Goal: Task Accomplishment & Management: Complete application form

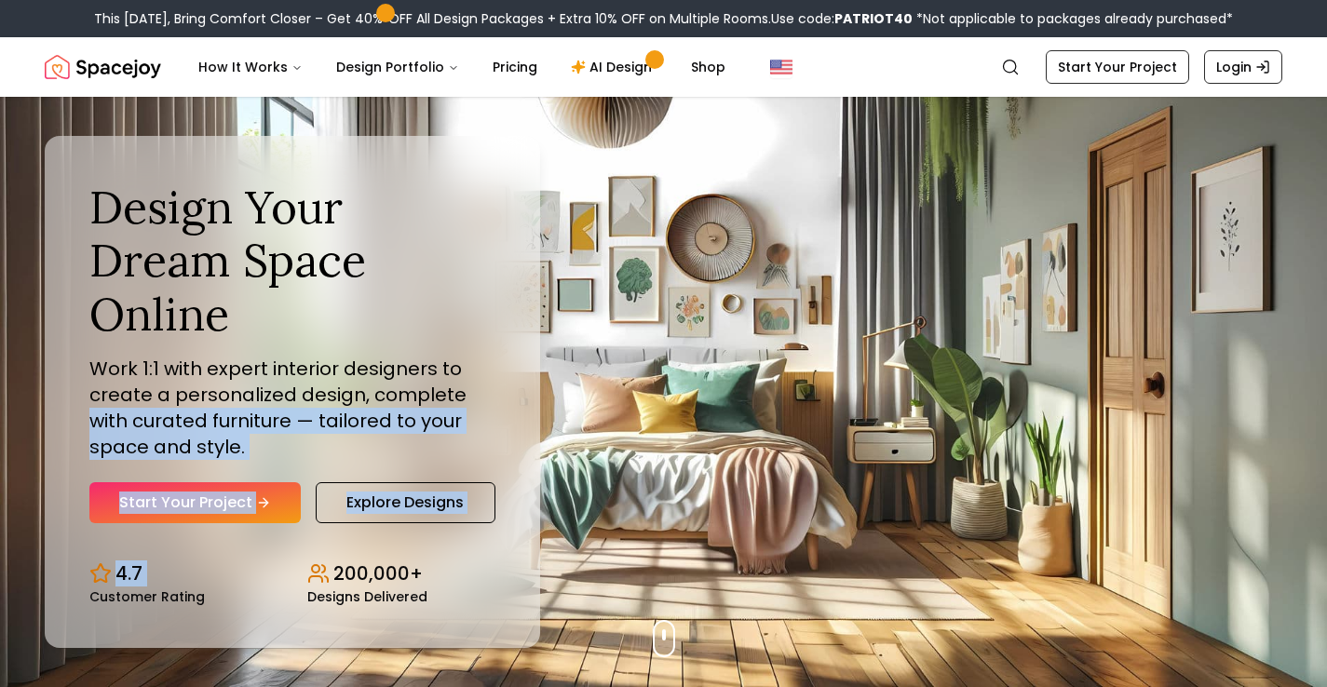
drag, startPoint x: 233, startPoint y: 523, endPoint x: 849, endPoint y: 377, distance: 633.7
click at [848, 376] on div "Design Your Dream Space Online Work 1:1 with expert interior designers to creat…" at bounding box center [663, 392] width 1327 height 591
click at [1138, 65] on link "Start Your Project" at bounding box center [1117, 67] width 143 height 34
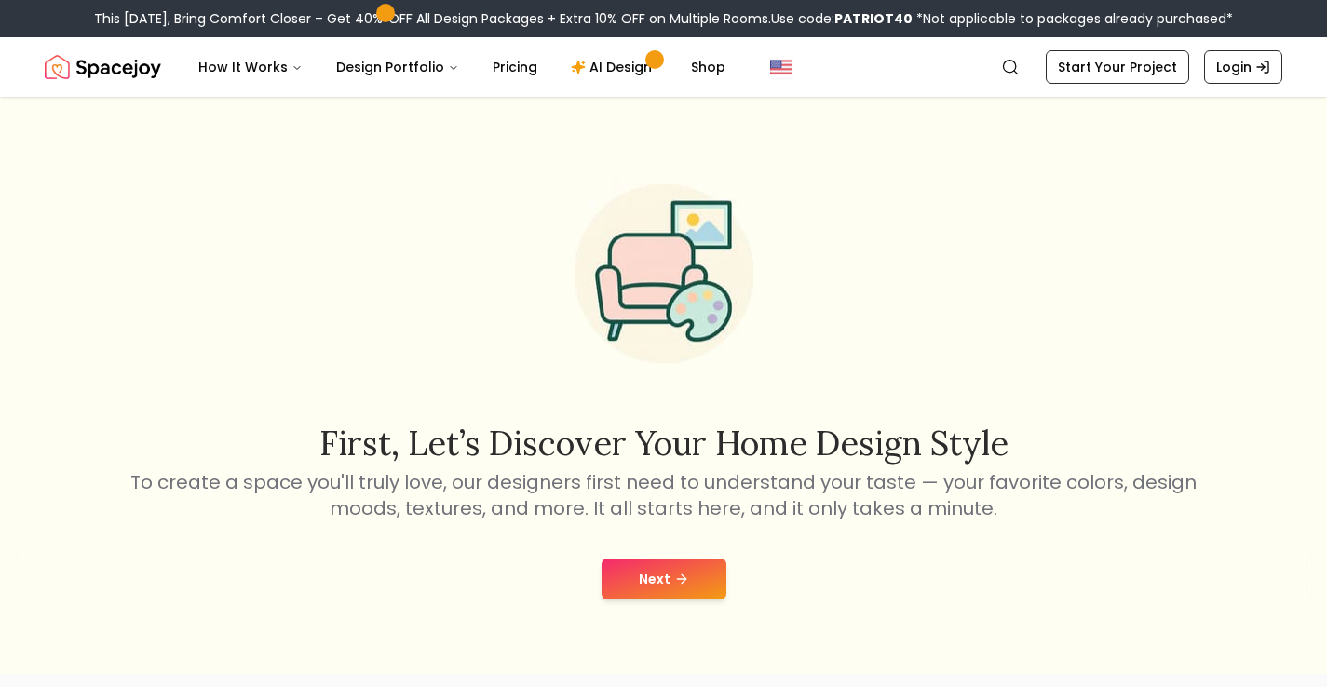
click at [696, 574] on button "Next" at bounding box center [664, 579] width 125 height 41
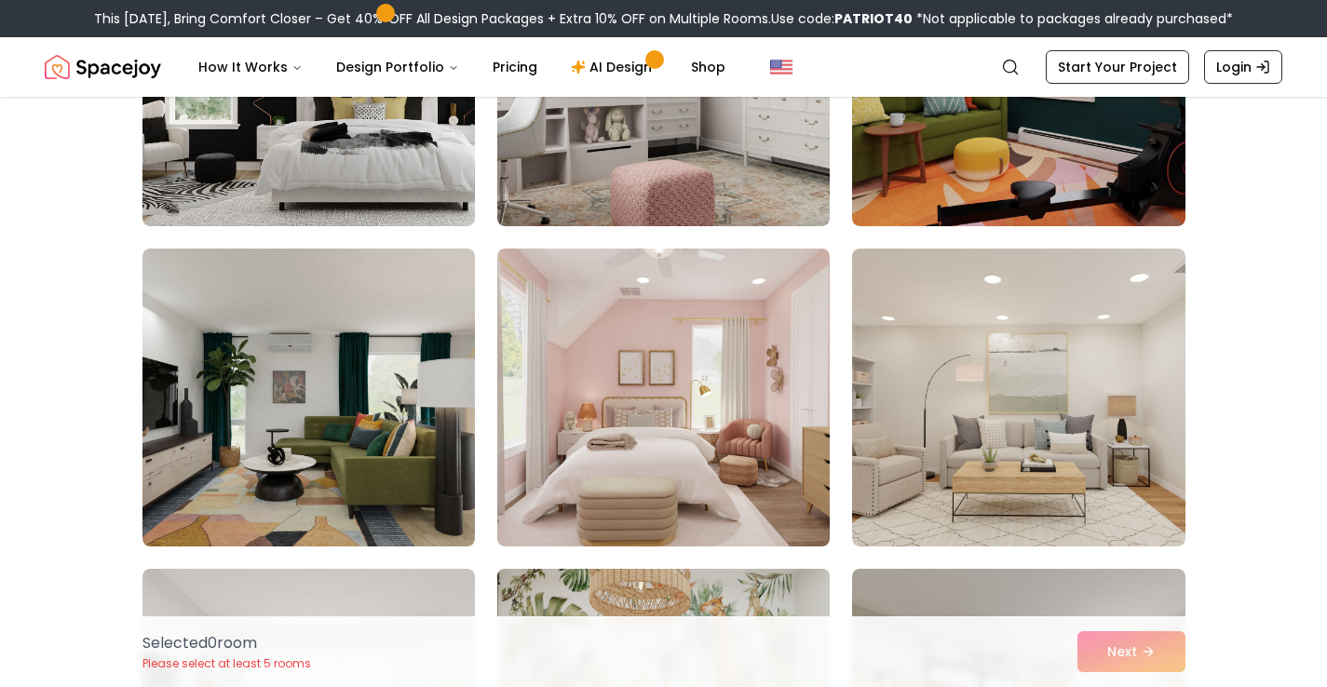
scroll to position [2305, 0]
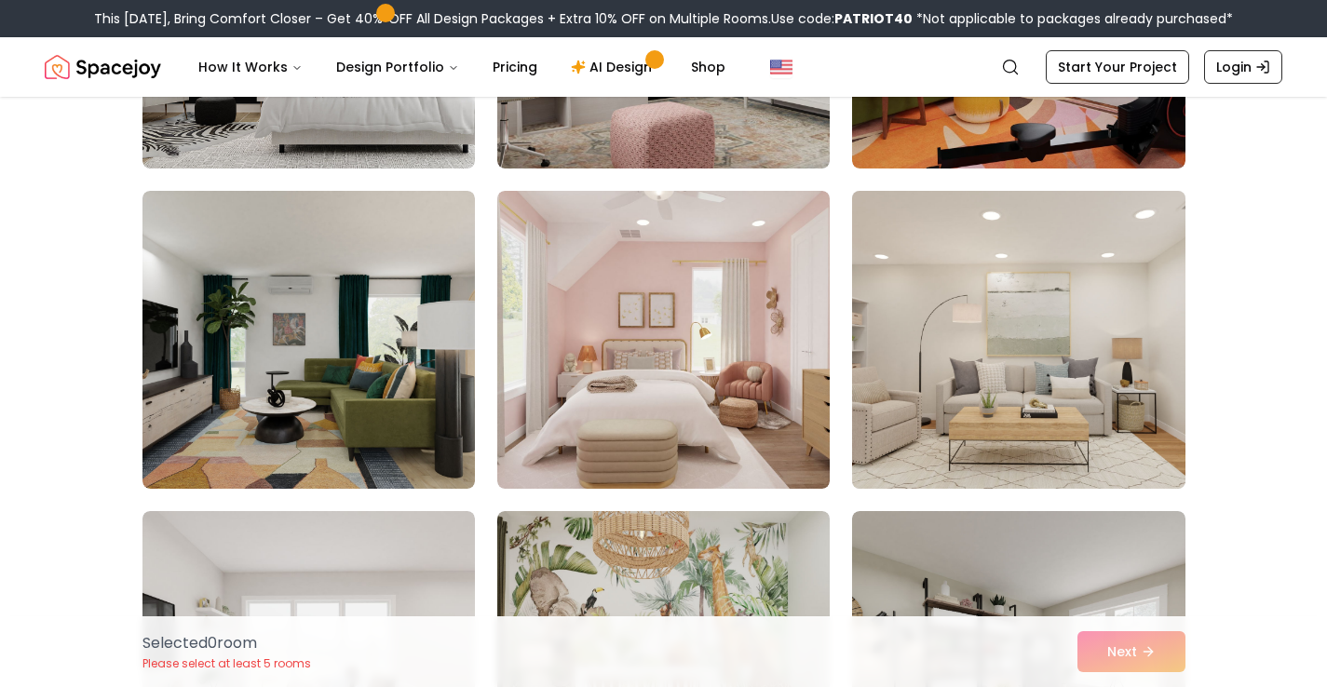
click at [988, 401] on img at bounding box center [1018, 339] width 349 height 313
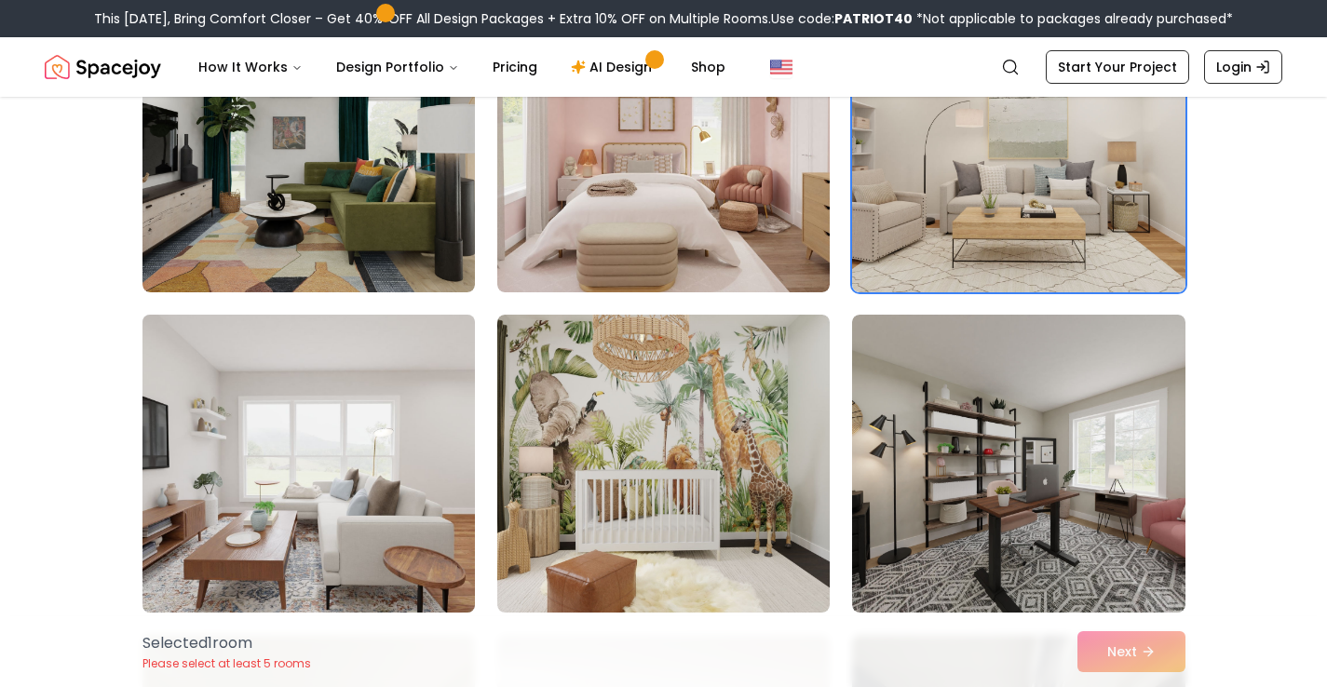
scroll to position [2539, 0]
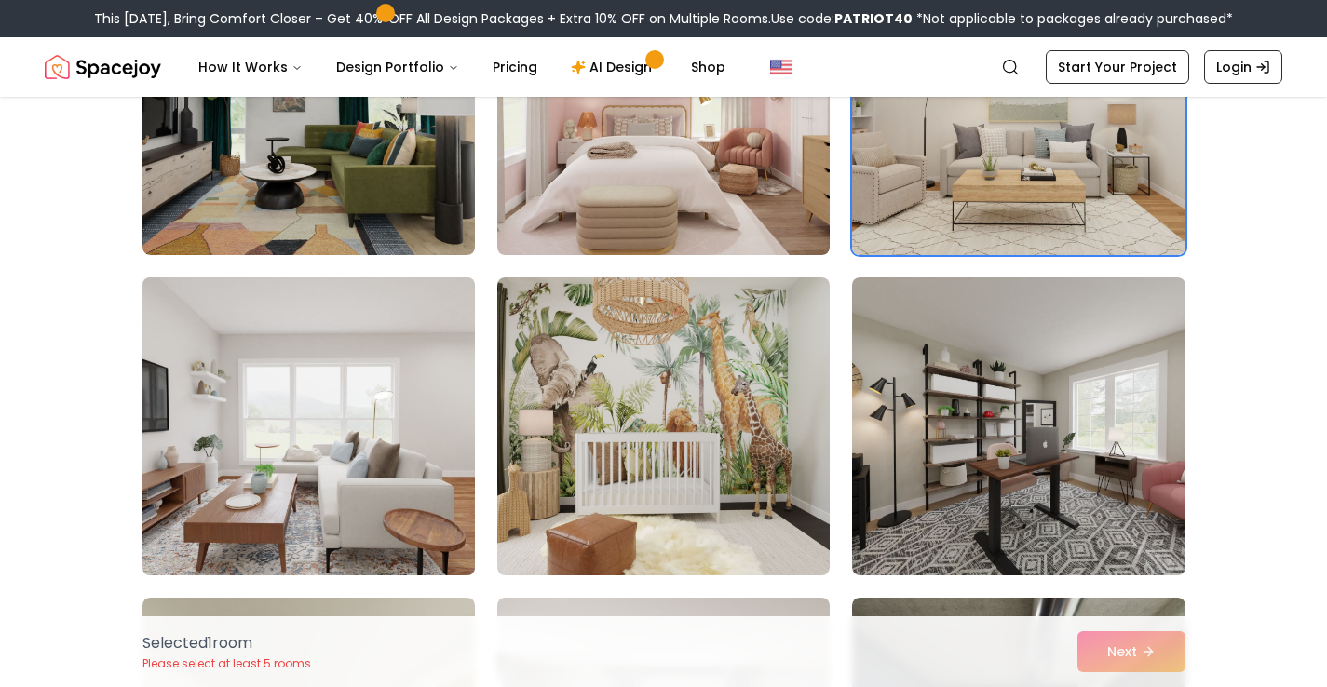
click at [375, 365] on img at bounding box center [308, 426] width 349 height 313
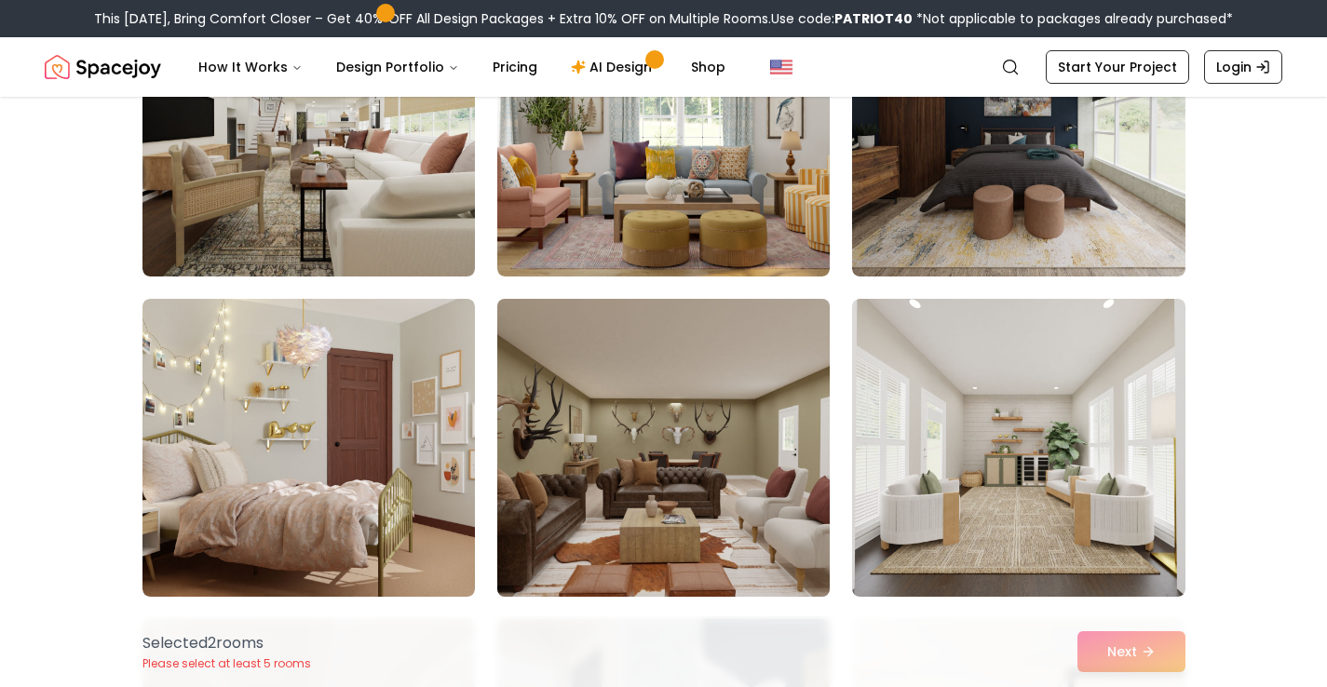
scroll to position [3162, 0]
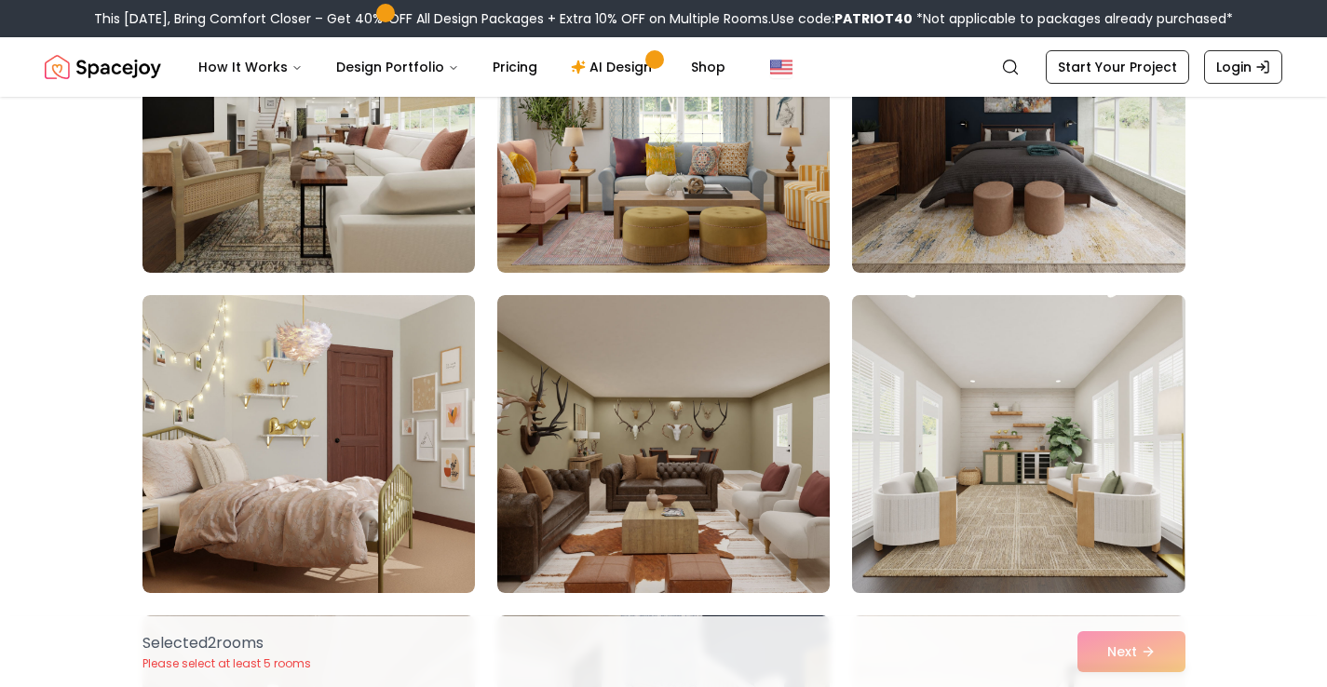
click at [956, 442] on img at bounding box center [1018, 444] width 349 height 313
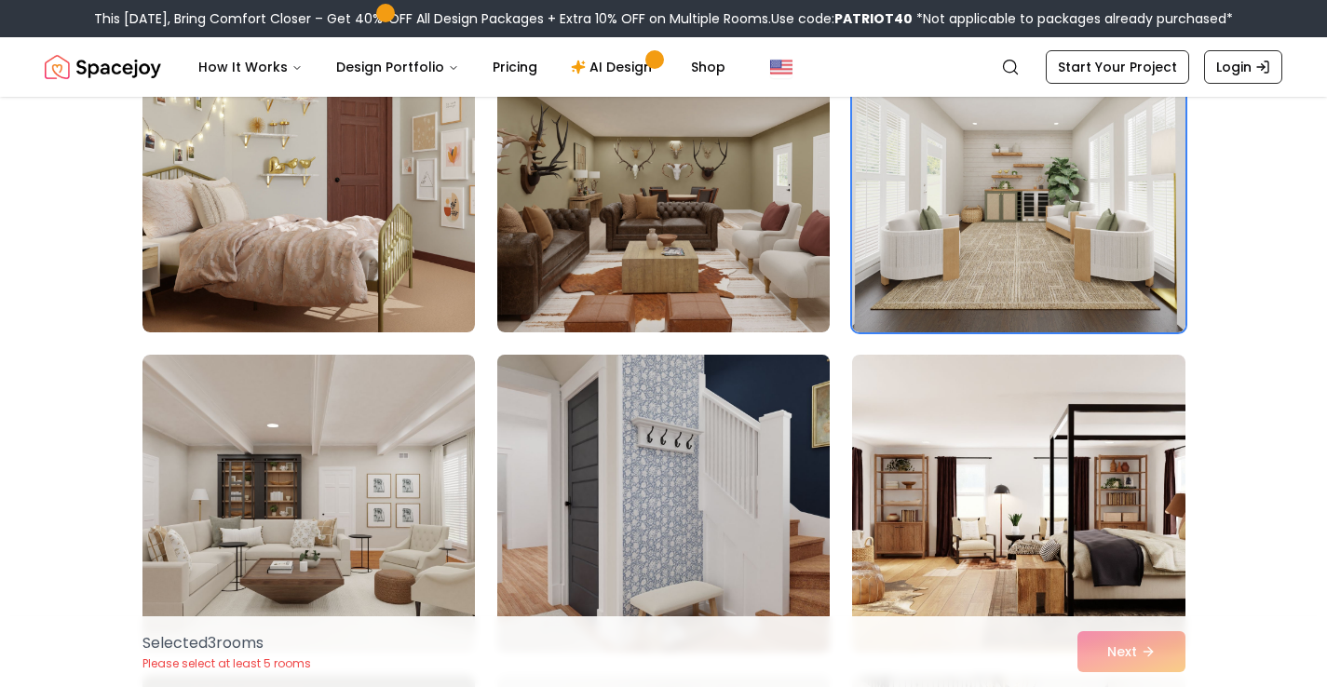
scroll to position [3475, 0]
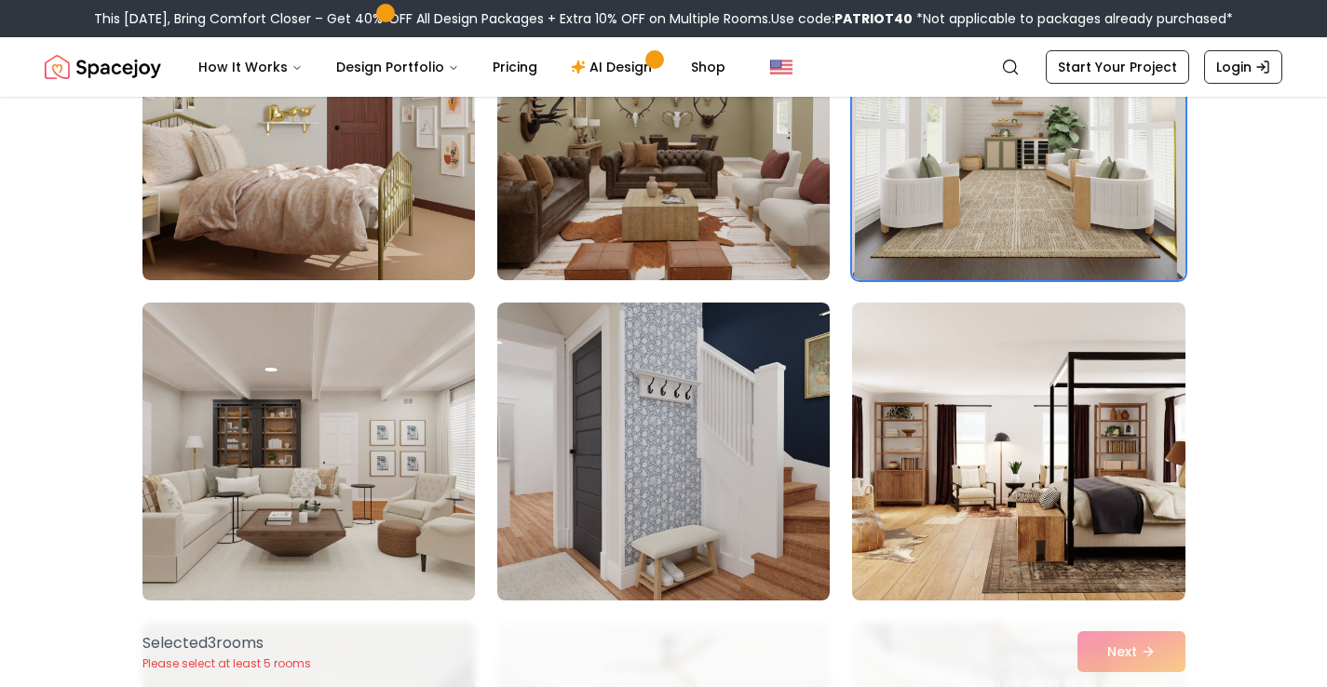
click at [372, 413] on img at bounding box center [308, 451] width 349 height 313
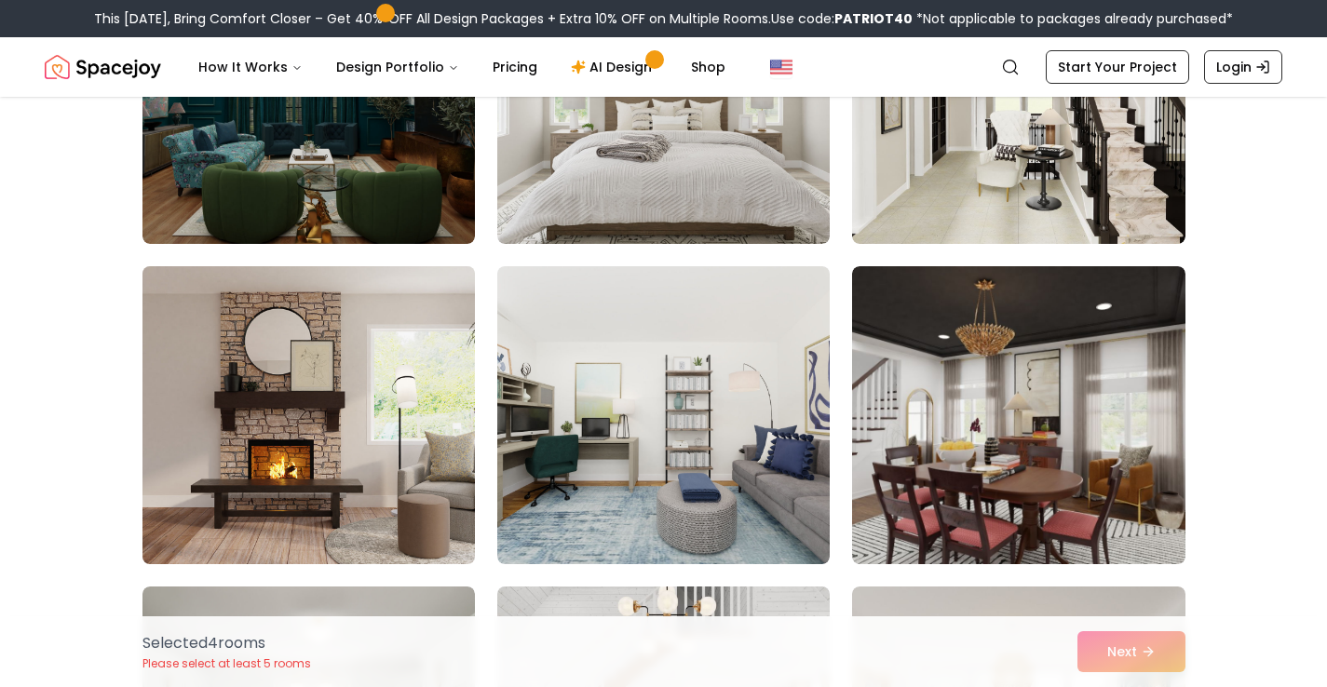
scroll to position [4161, 0]
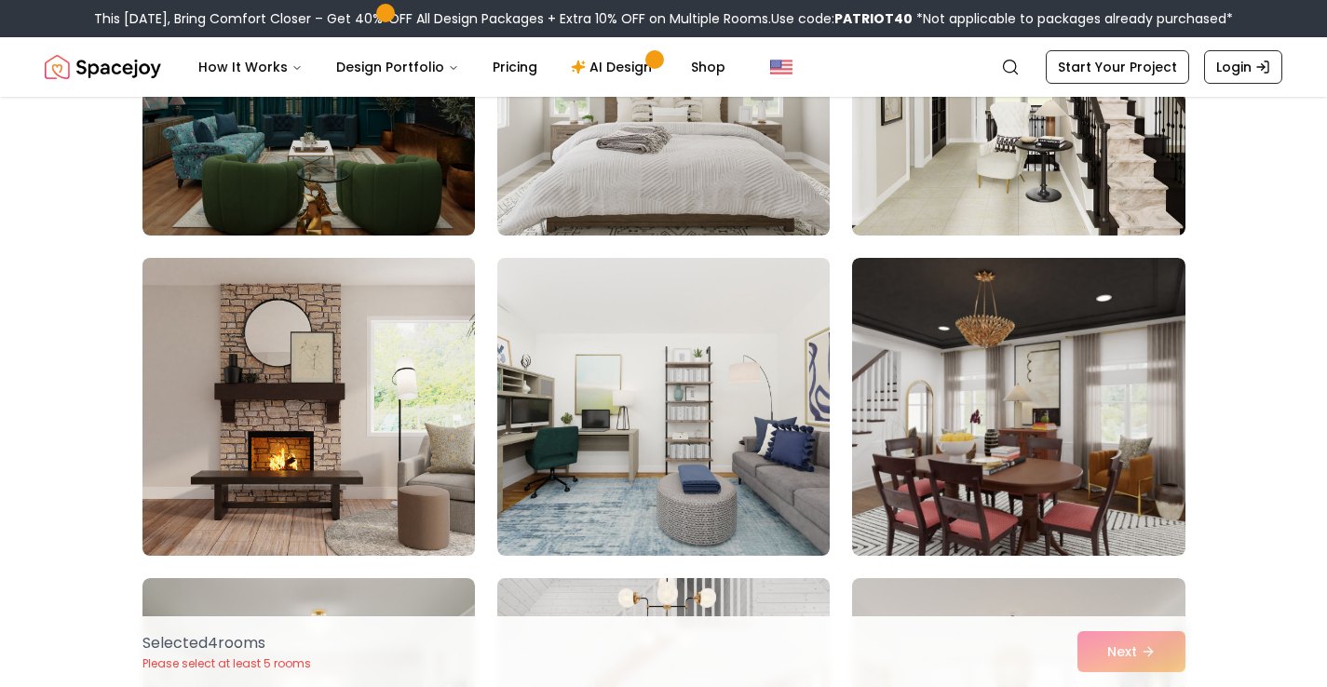
drag, startPoint x: 343, startPoint y: 426, endPoint x: 372, endPoint y: 433, distance: 29.8
click at [344, 426] on img at bounding box center [308, 407] width 349 height 313
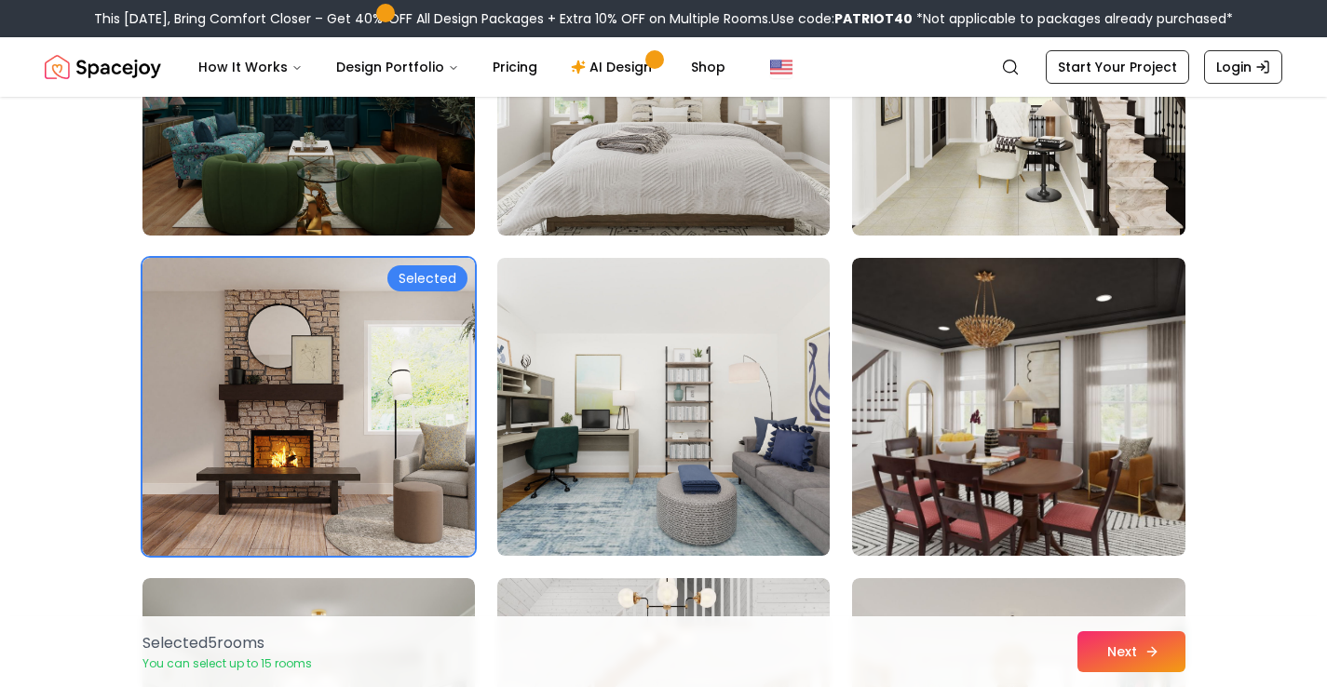
click at [1129, 651] on button "Next" at bounding box center [1132, 652] width 108 height 41
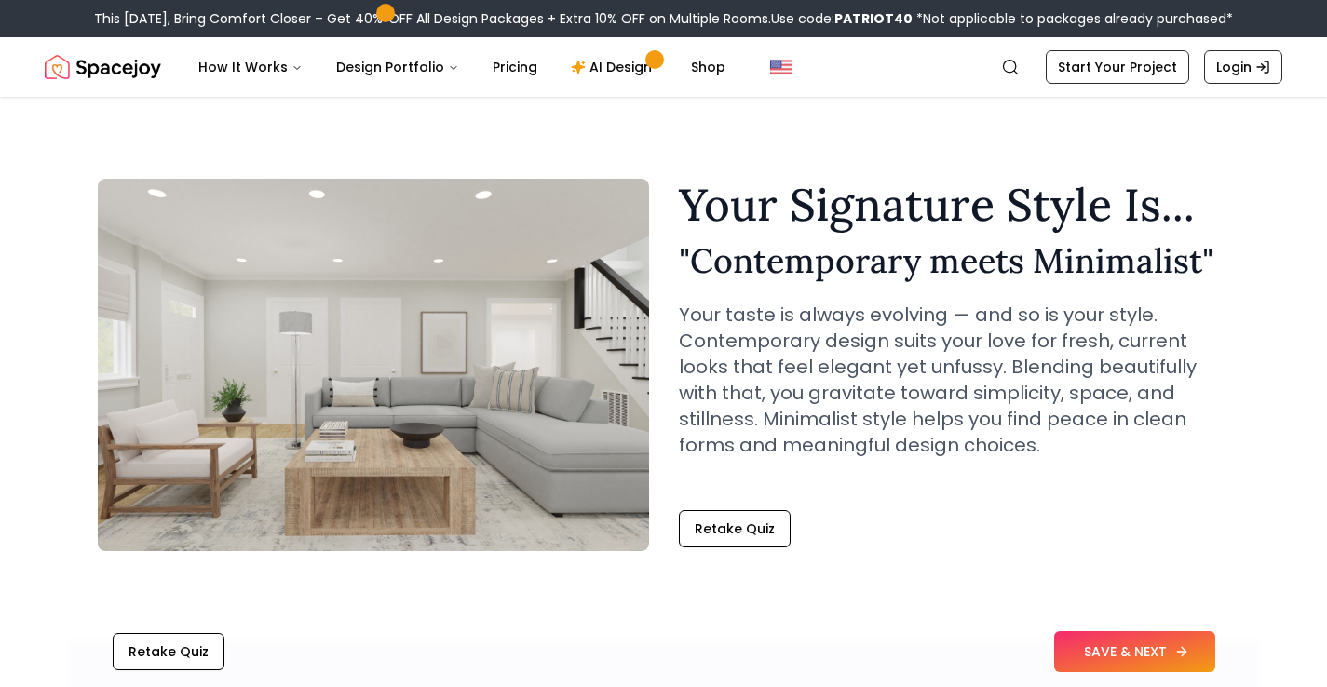
click at [1166, 656] on button "SAVE & NEXT" at bounding box center [1134, 652] width 161 height 41
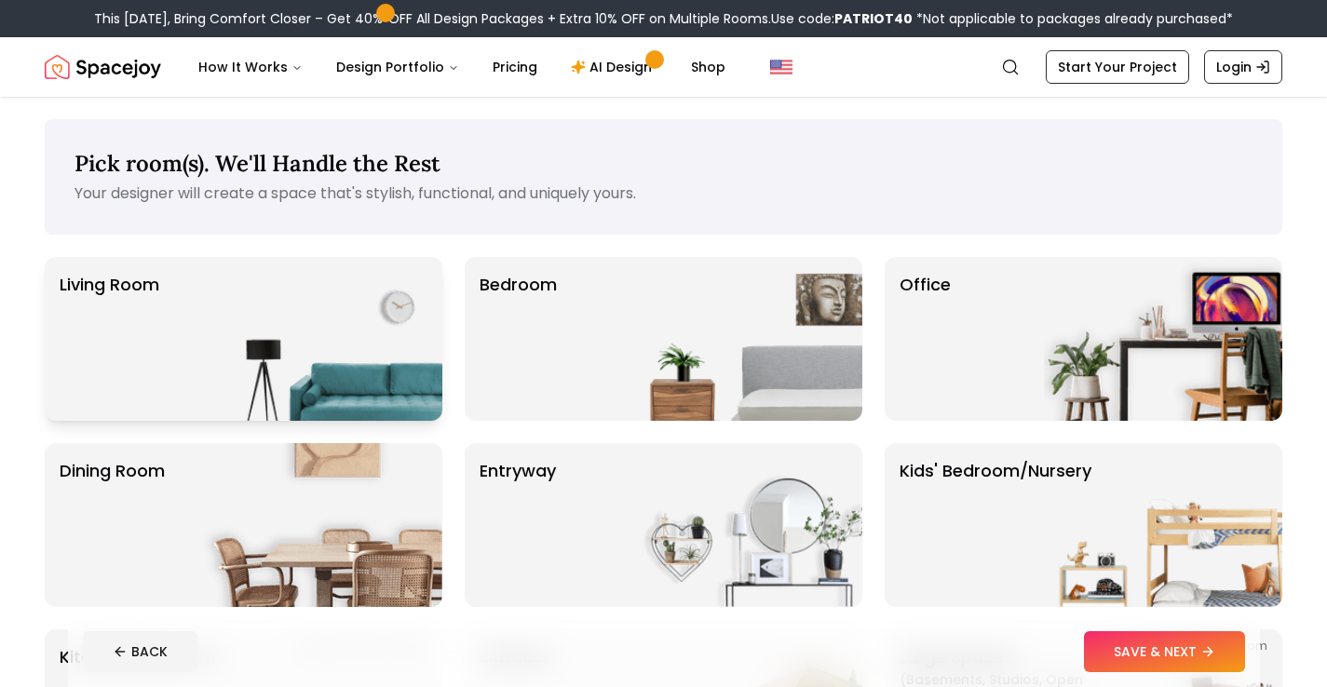
click at [357, 347] on img at bounding box center [323, 339] width 238 height 164
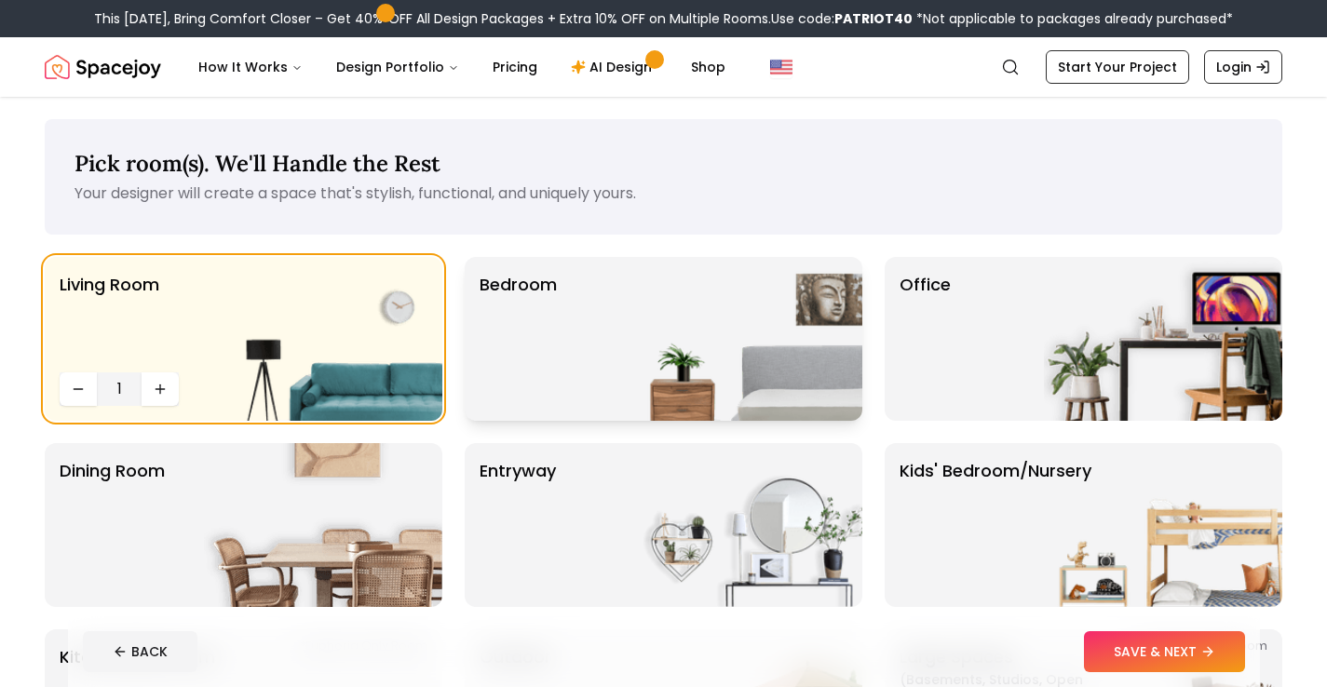
click at [601, 365] on div "Bedroom" at bounding box center [664, 339] width 398 height 164
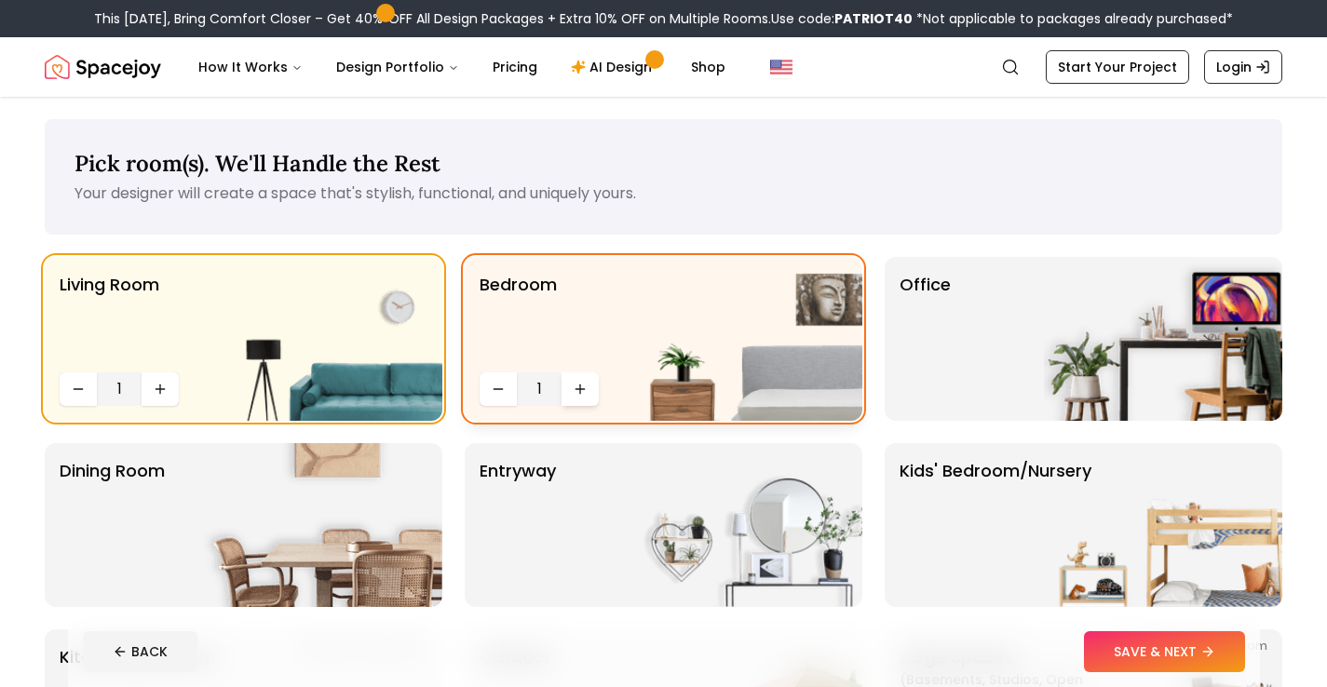
click at [578, 387] on icon "Increase quantity" at bounding box center [580, 389] width 15 height 15
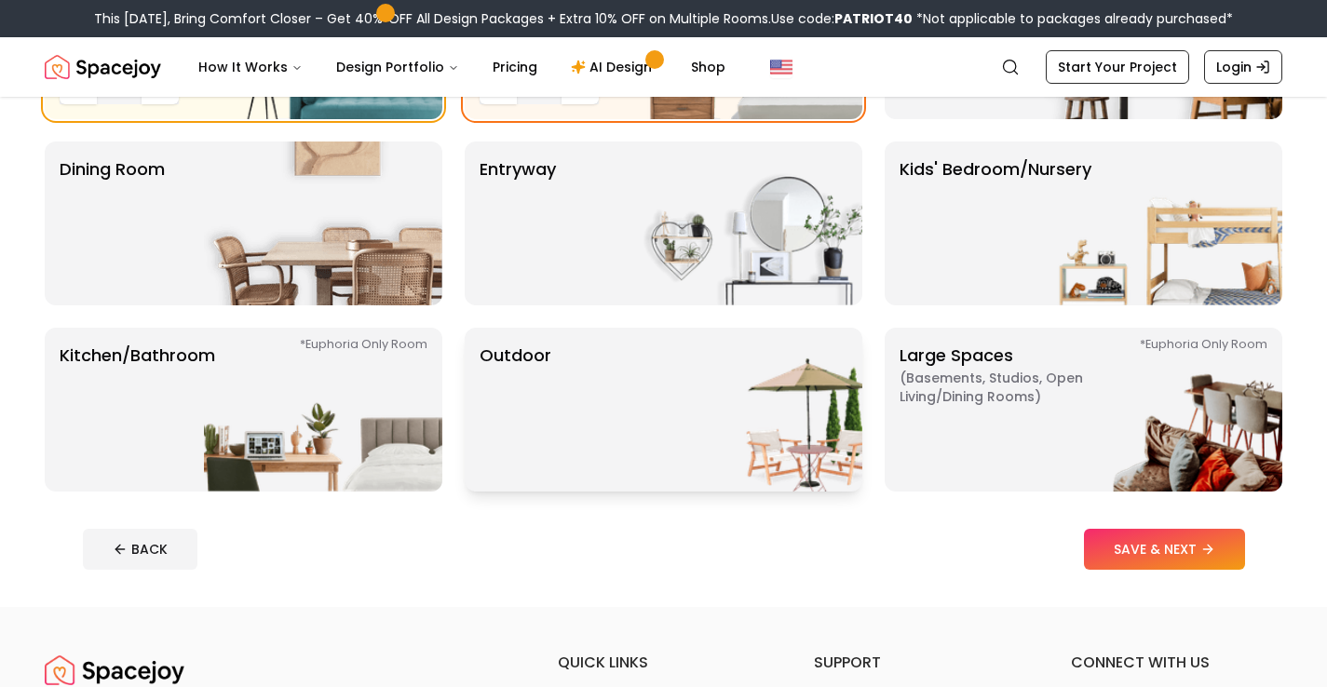
scroll to position [261, 0]
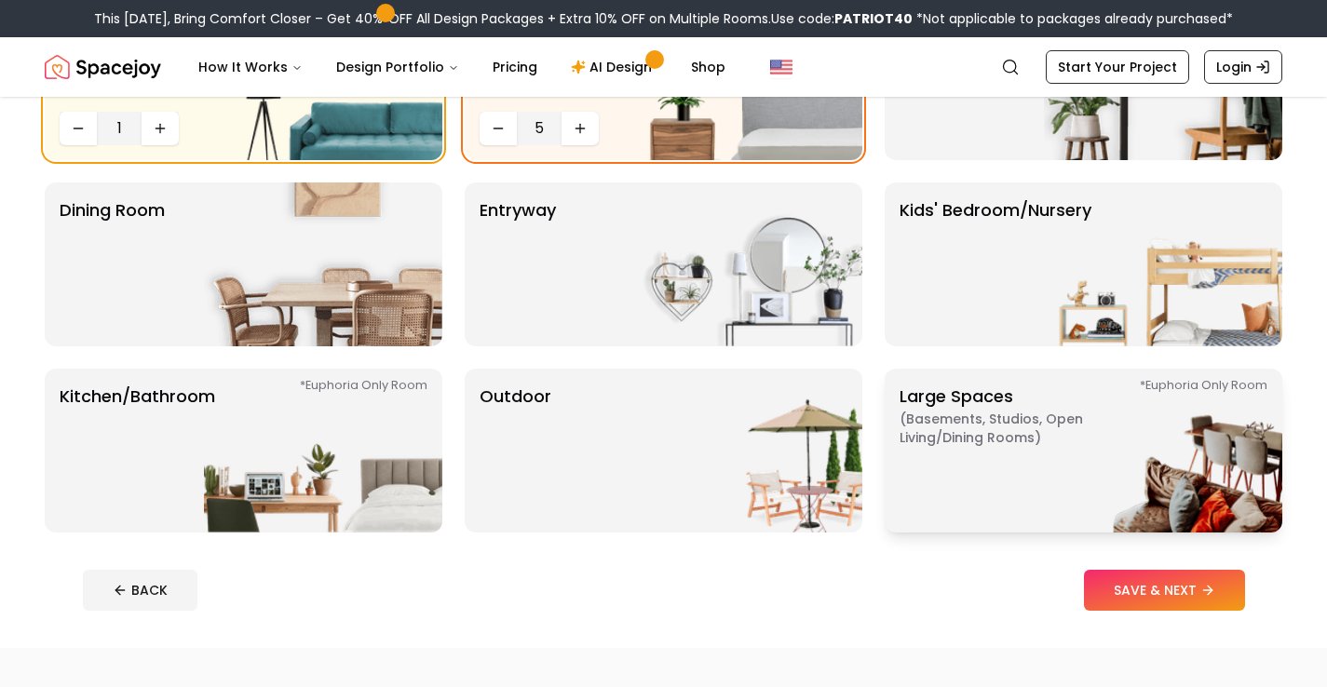
click at [974, 442] on span "( Basements, Studios, Open living/dining rooms )" at bounding box center [1016, 428] width 233 height 37
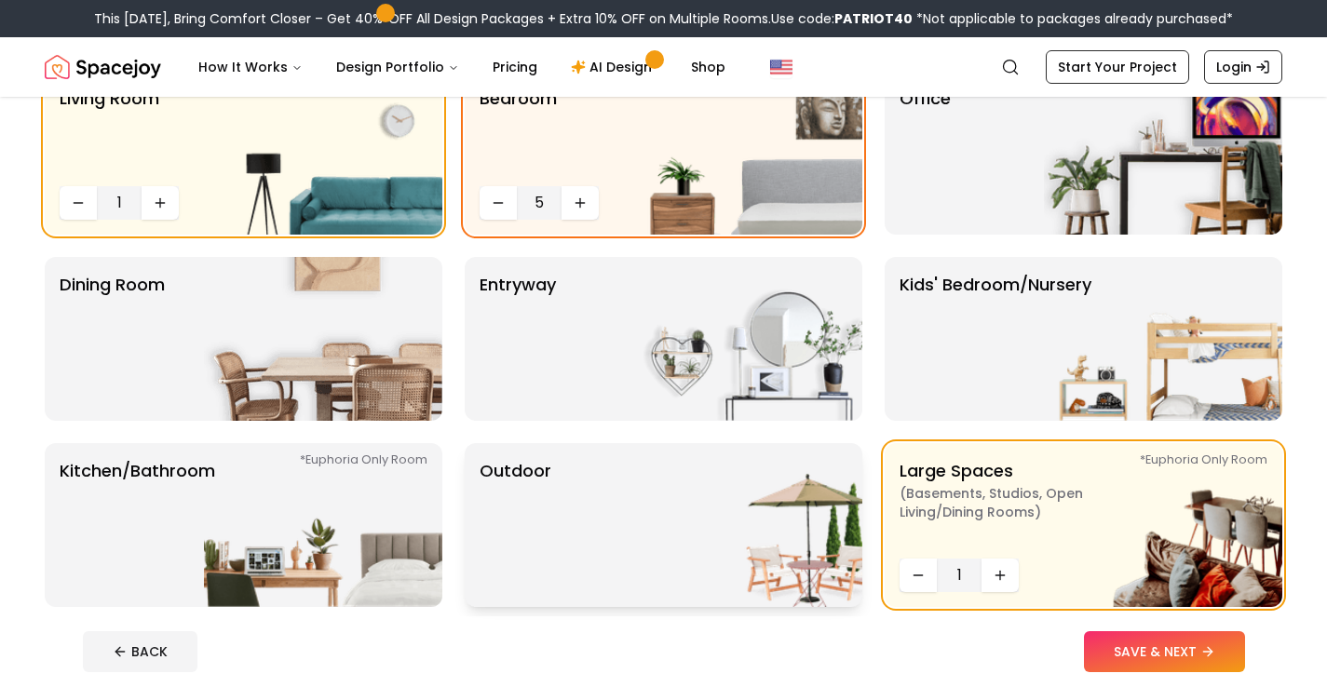
scroll to position [112, 0]
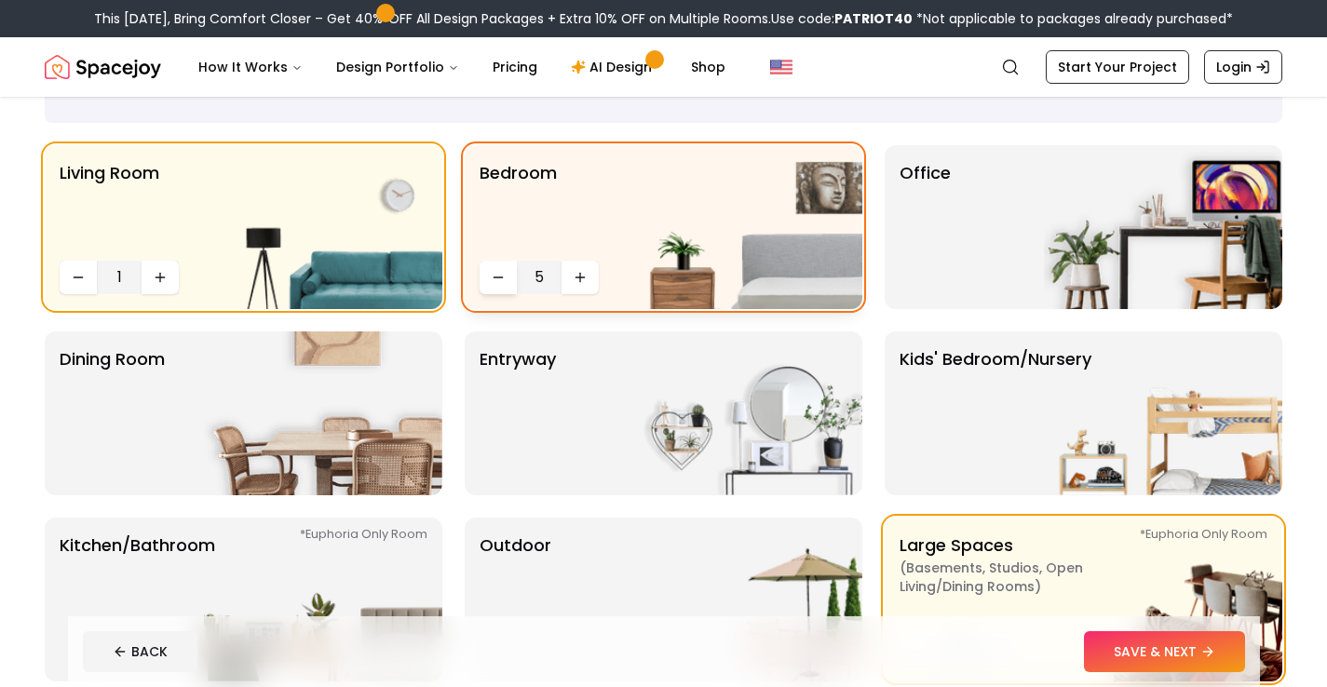
click at [501, 274] on icon "Decrease quantity" at bounding box center [498, 277] width 15 height 15
click at [577, 274] on icon "Increase quantity" at bounding box center [580, 277] width 15 height 15
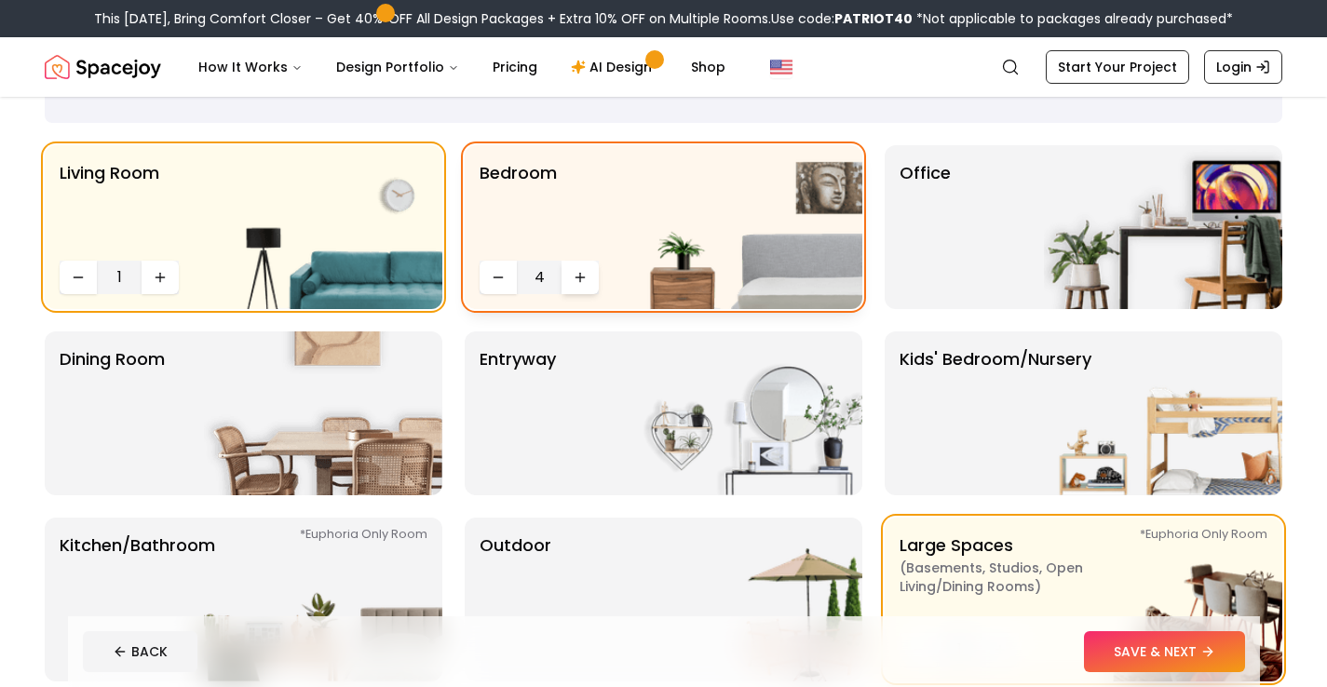
click at [572, 278] on button "Increase quantity" at bounding box center [580, 278] width 37 height 34
click at [412, 361] on img at bounding box center [323, 414] width 238 height 164
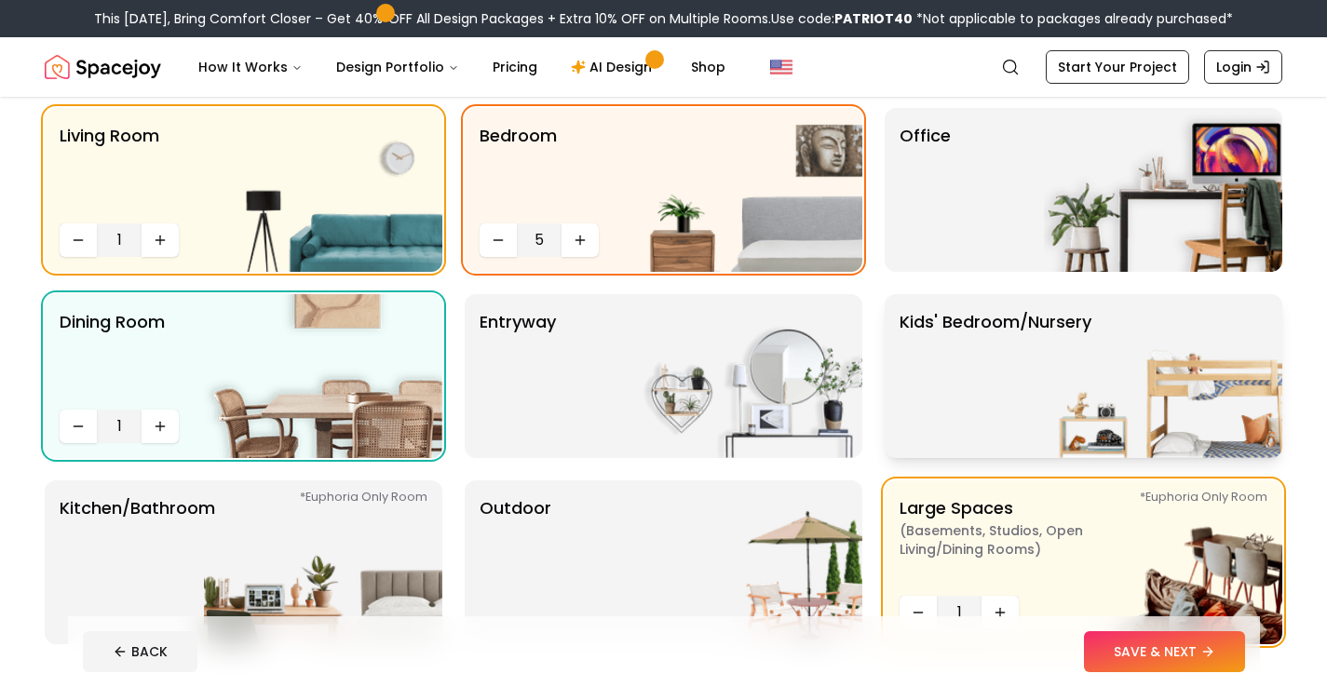
scroll to position [186, 0]
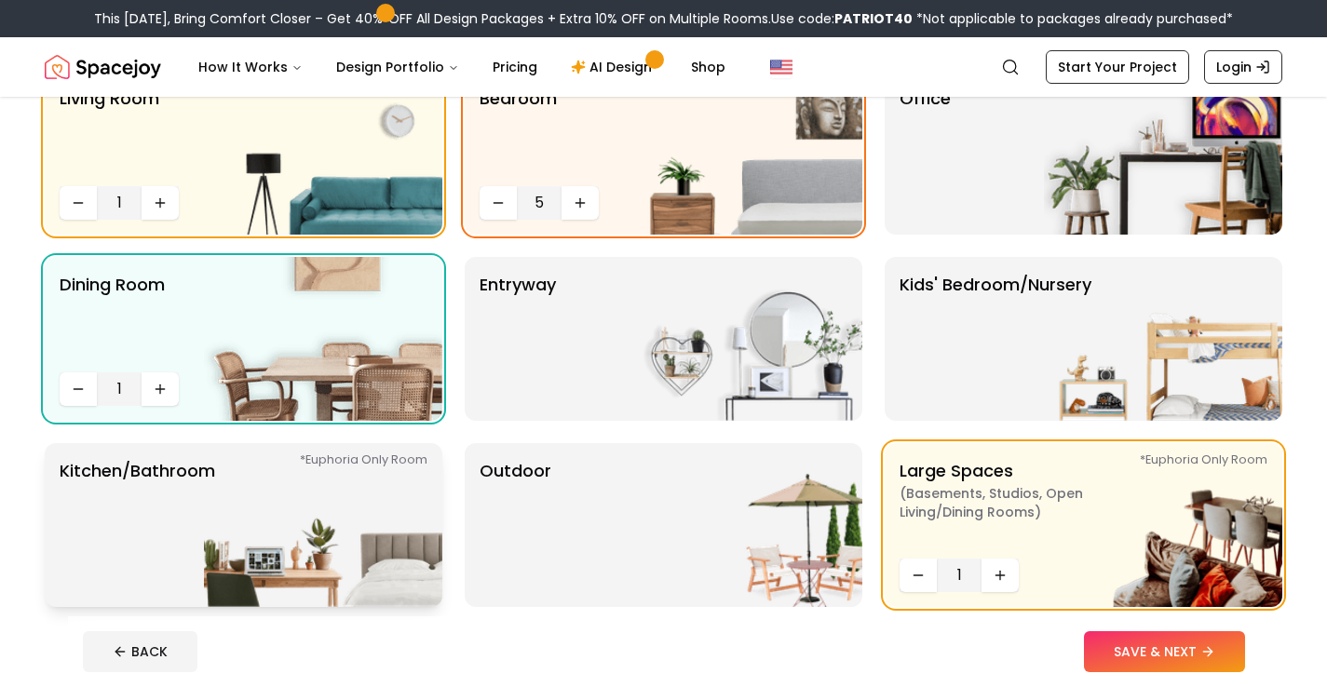
click at [368, 509] on img at bounding box center [323, 525] width 238 height 164
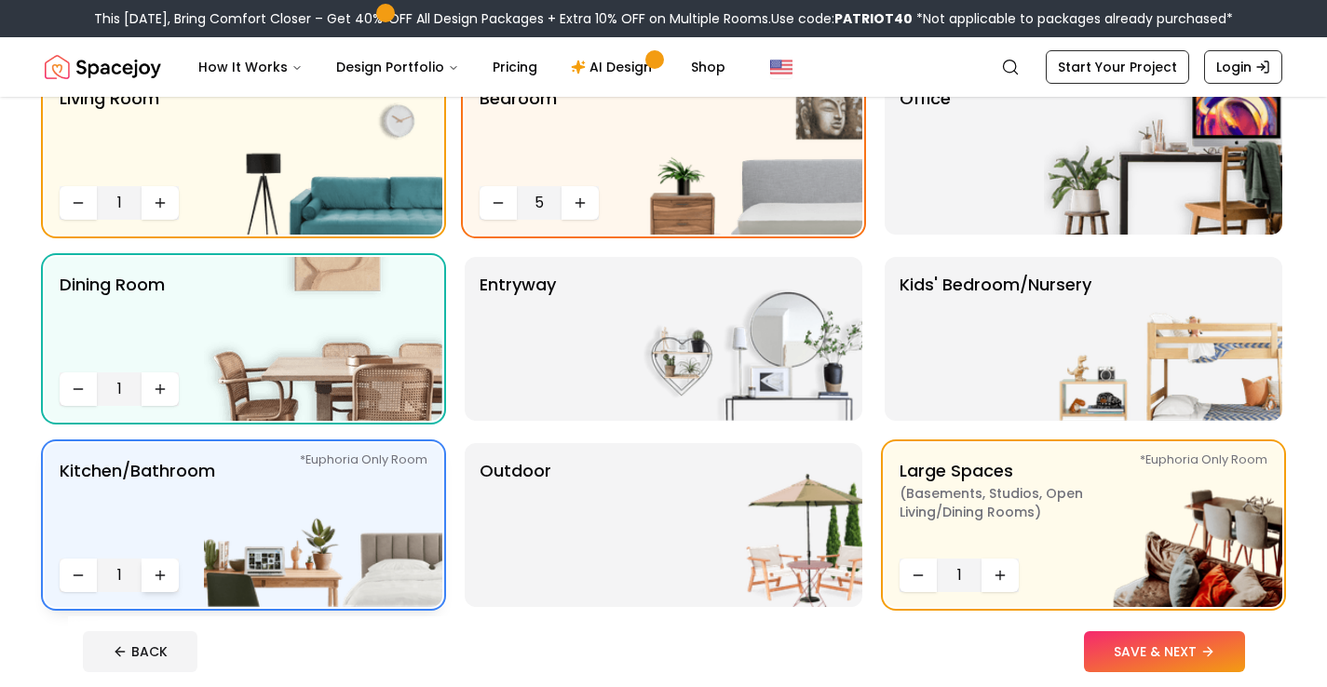
click at [159, 573] on icon "Increase quantity" at bounding box center [160, 575] width 15 height 15
click at [469, 525] on div "Outdoor" at bounding box center [664, 525] width 398 height 164
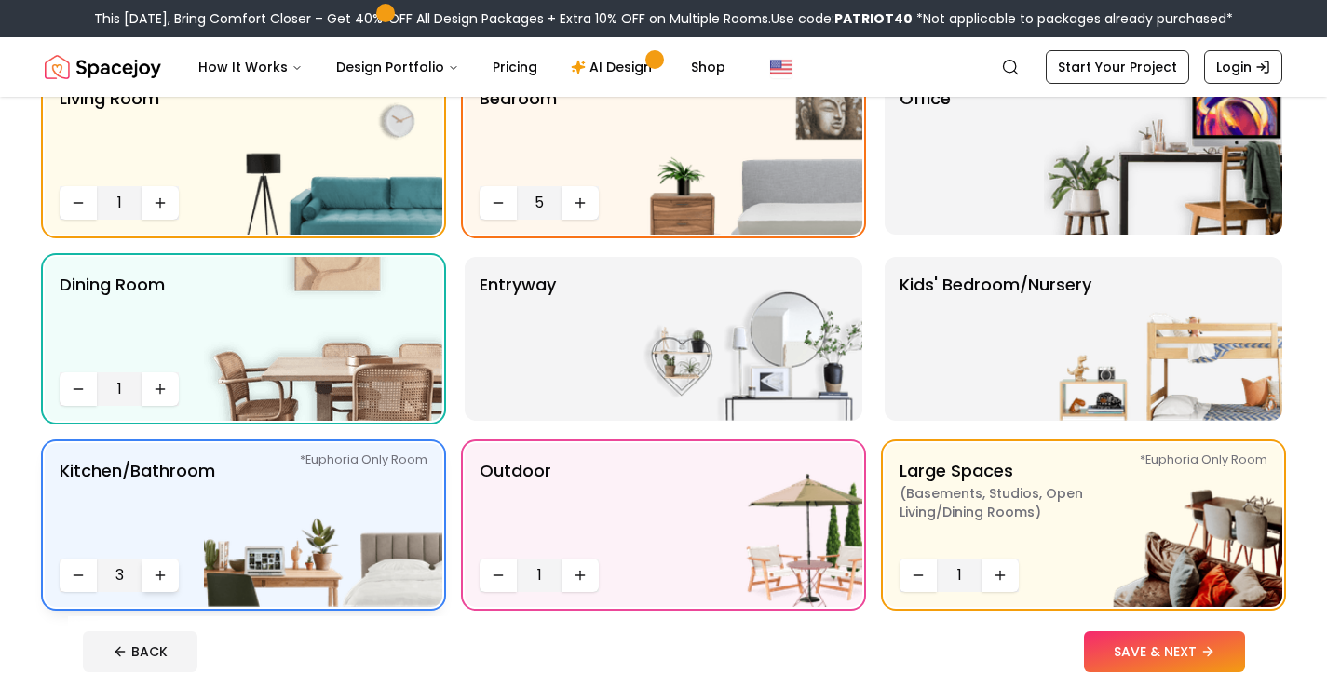
click at [159, 578] on icon "Increase quantity" at bounding box center [160, 575] width 15 height 15
click at [1131, 654] on button "SAVE & NEXT" at bounding box center [1164, 652] width 161 height 41
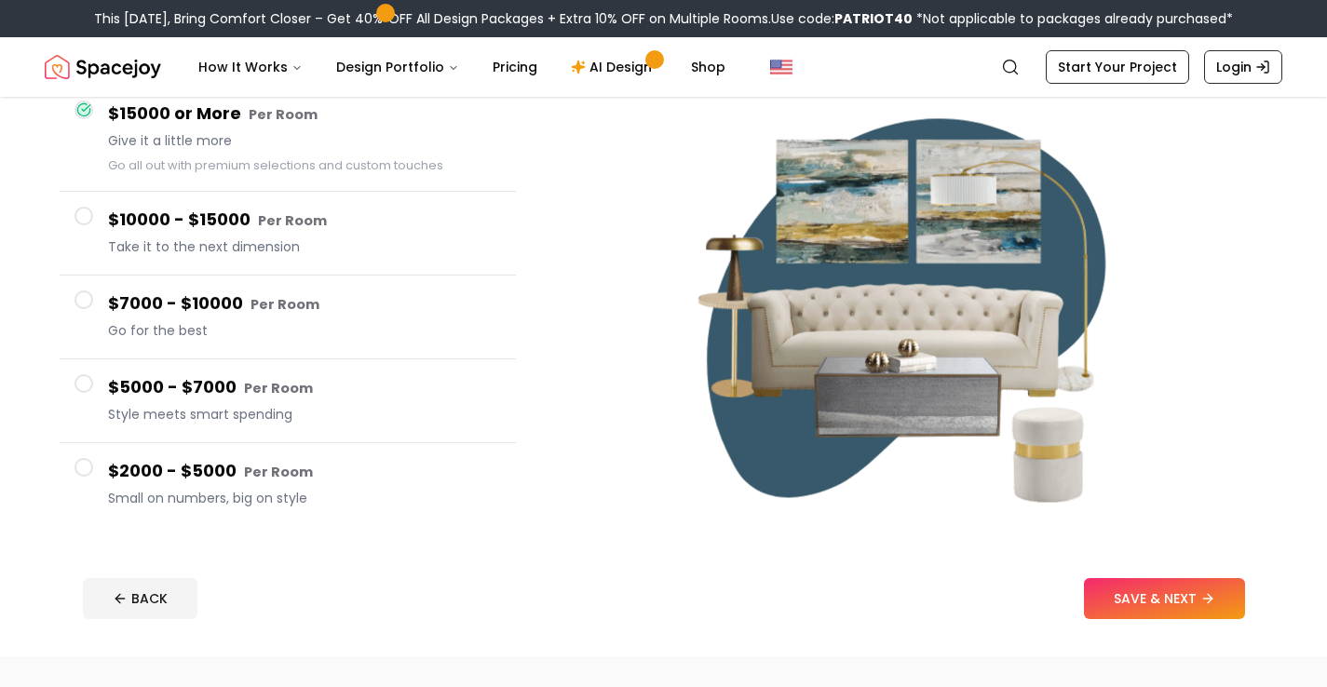
scroll to position [112, 0]
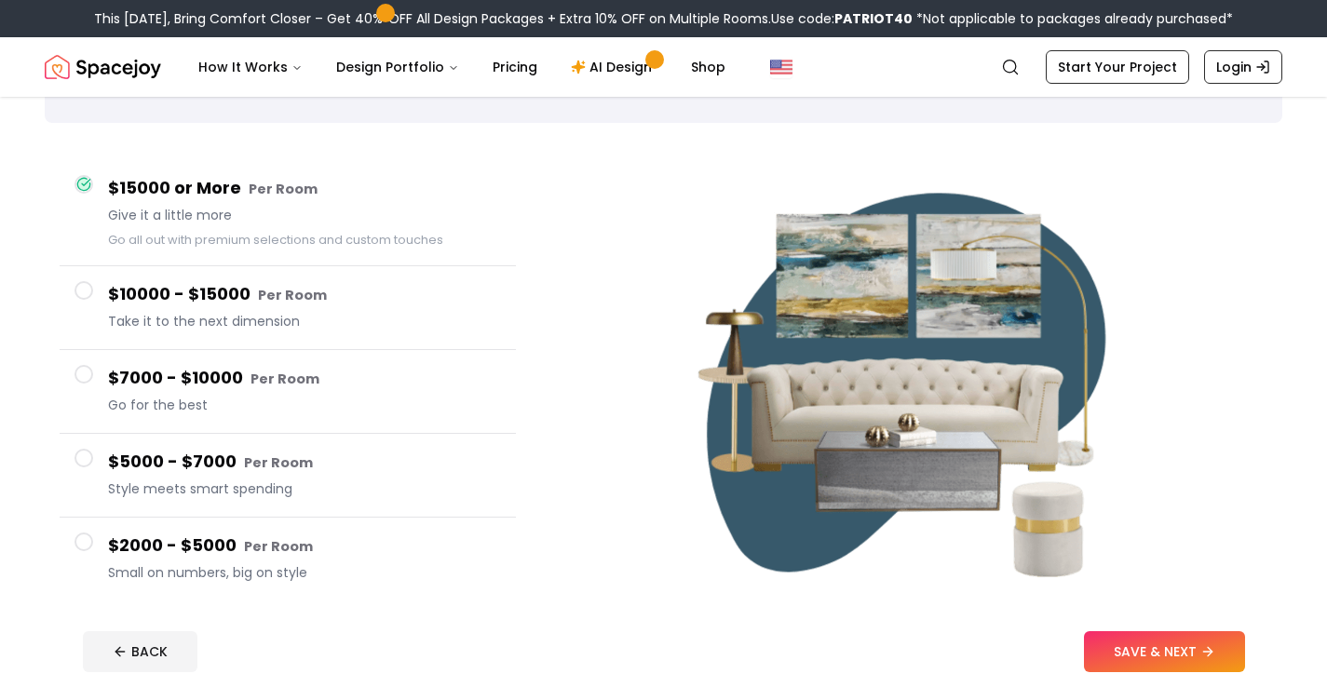
click at [97, 376] on button "$7000 - $10000 Per Room Go for the best" at bounding box center [288, 392] width 456 height 84
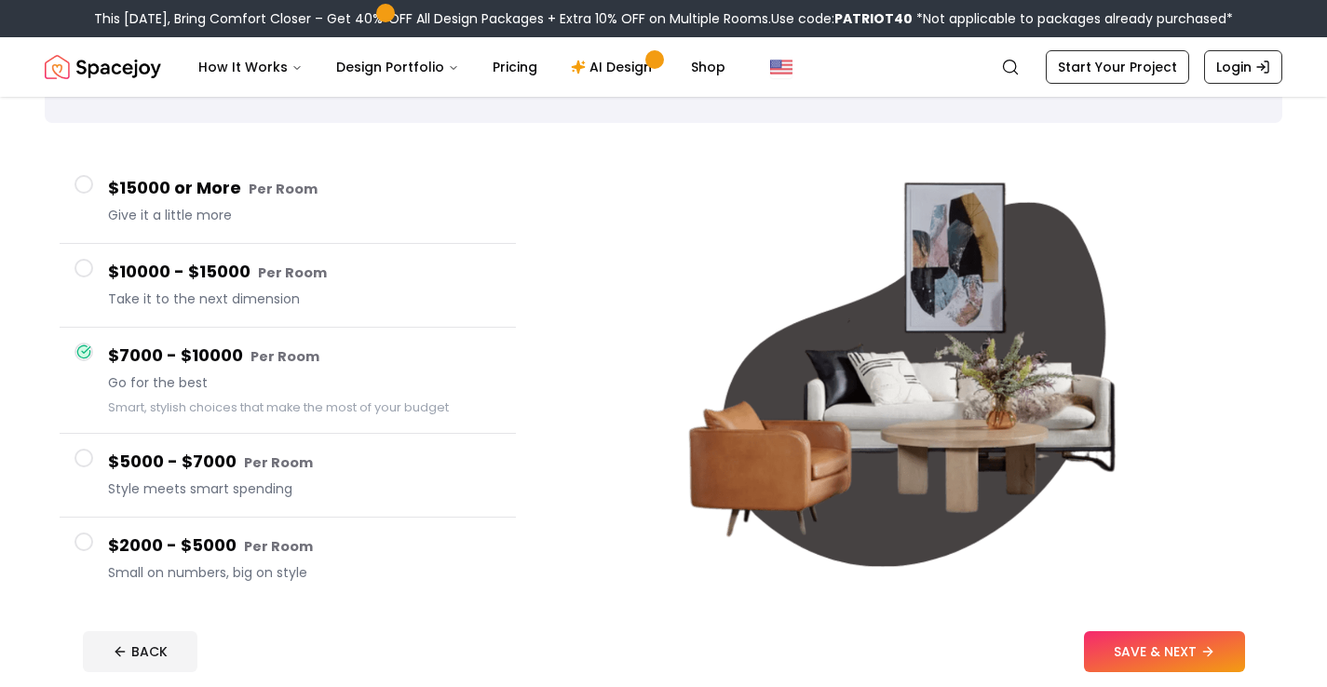
click at [172, 281] on h4 "$10000 - $15000 Per Room" at bounding box center [304, 272] width 393 height 27
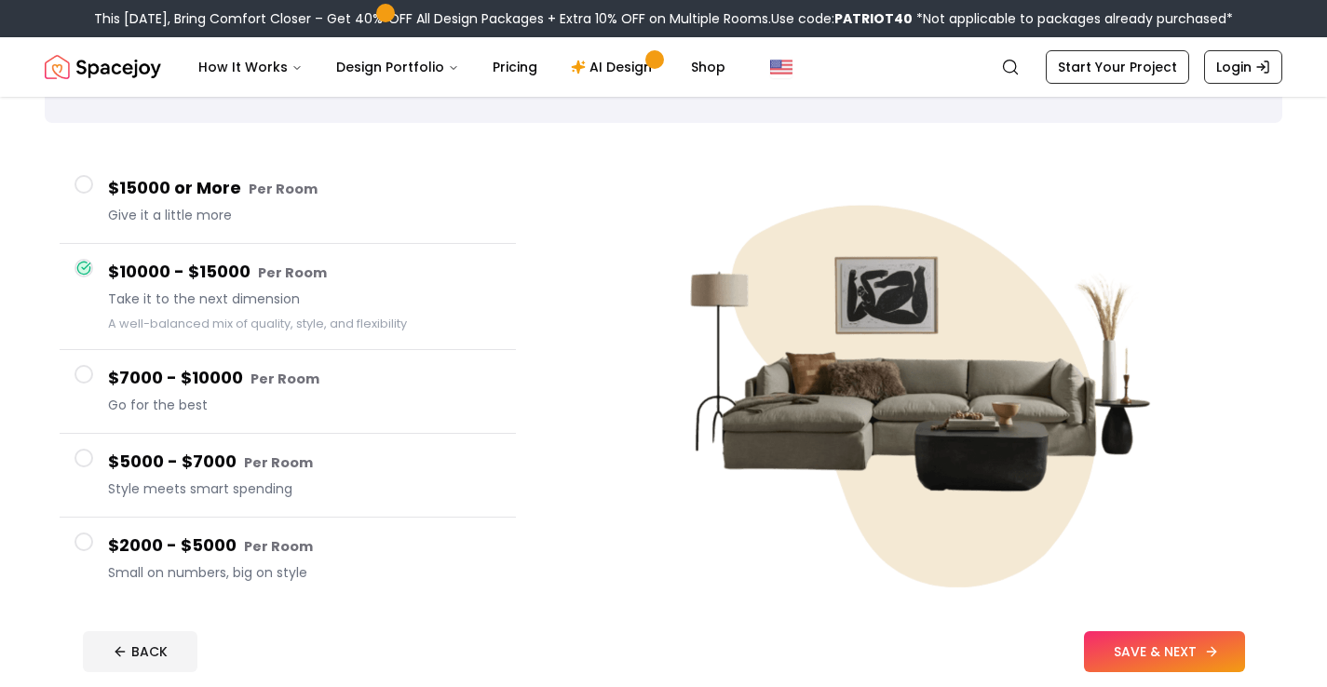
click at [1115, 646] on button "SAVE & NEXT" at bounding box center [1164, 652] width 161 height 41
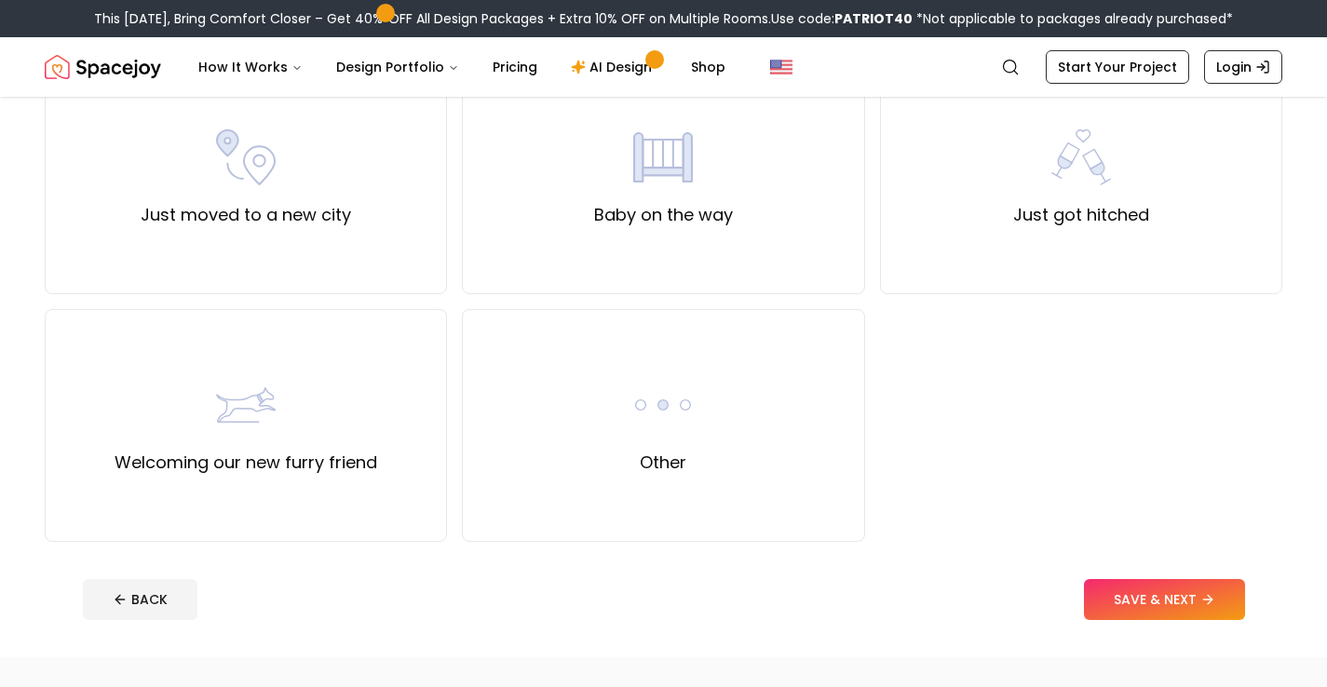
scroll to position [695, 0]
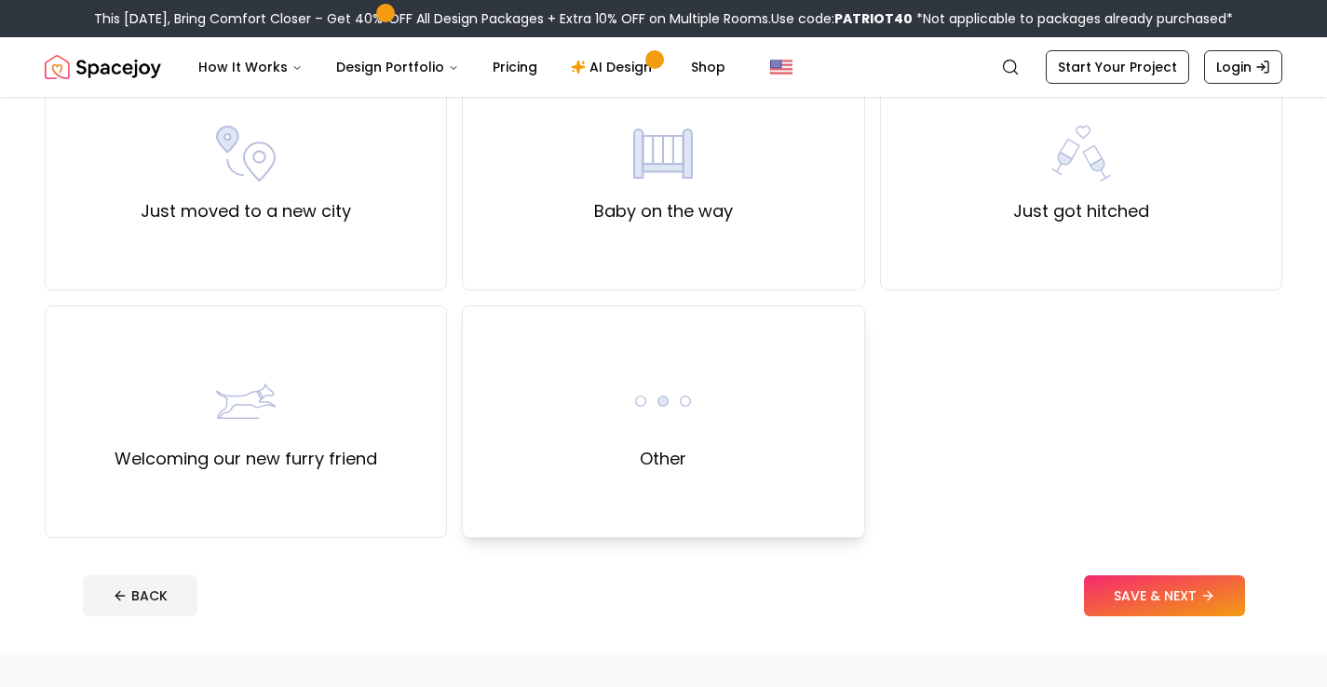
click at [718, 477] on div "Other" at bounding box center [663, 422] width 402 height 233
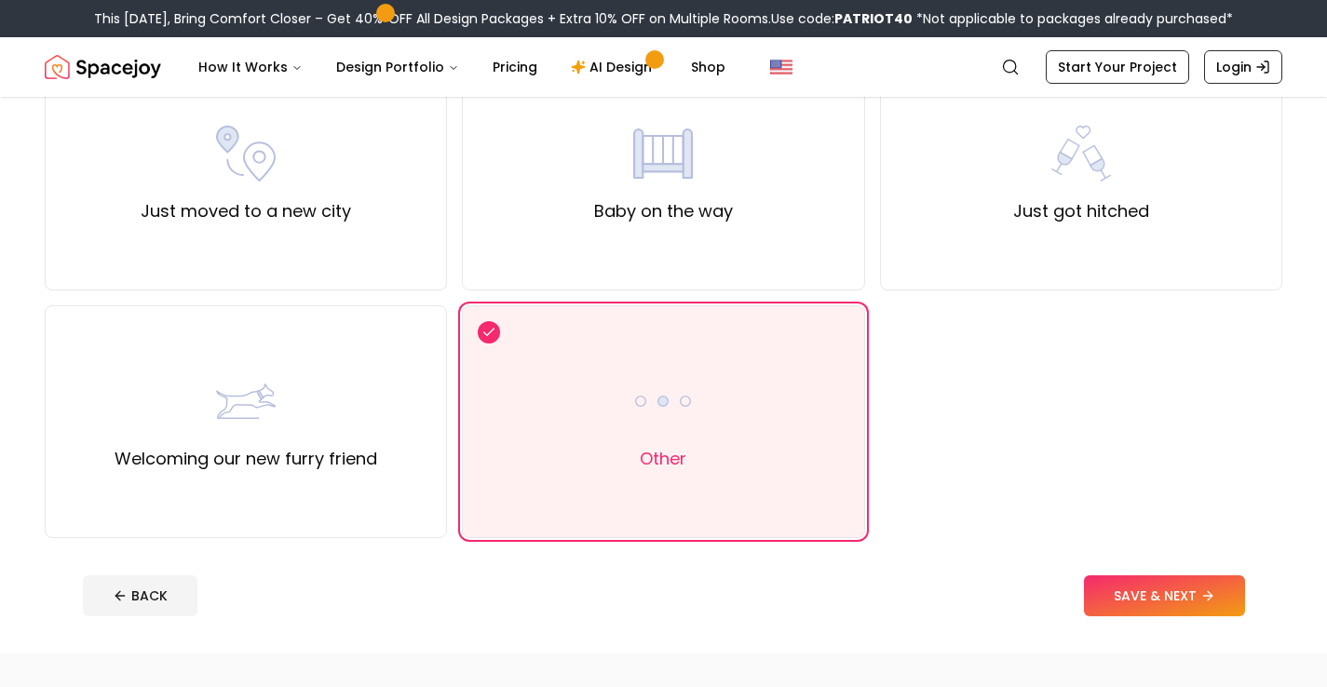
click at [1183, 610] on button "SAVE & NEXT" at bounding box center [1164, 596] width 161 height 41
